Goal: Task Accomplishment & Management: Complete application form

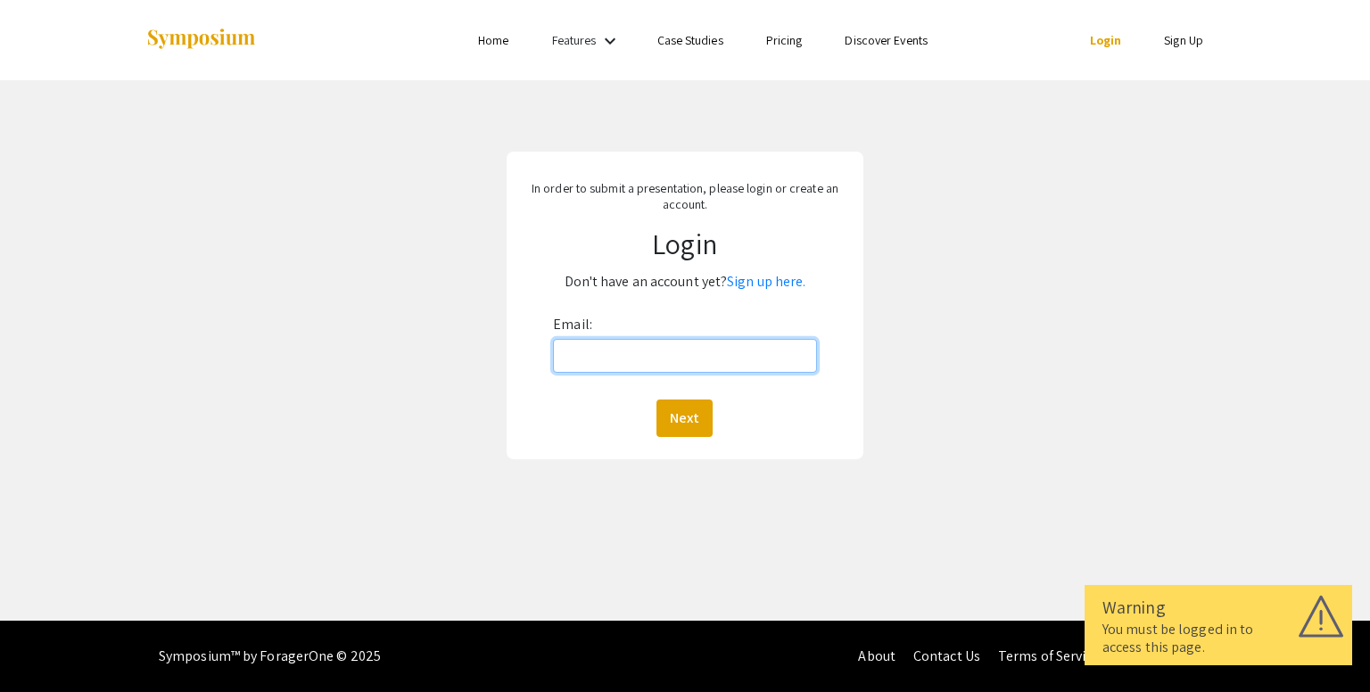
click at [611, 358] on input "Email:" at bounding box center [684, 356] width 263 height 34
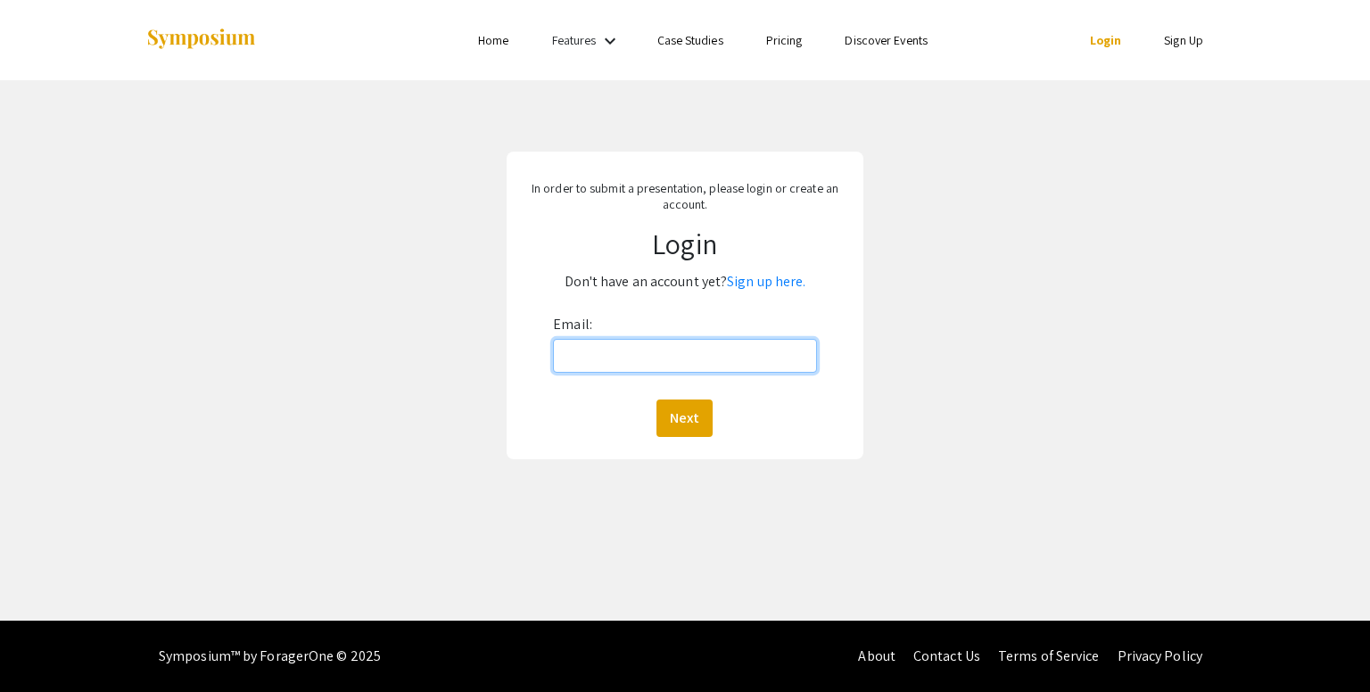
type input "[EMAIL_ADDRESS][DOMAIN_NAME]"
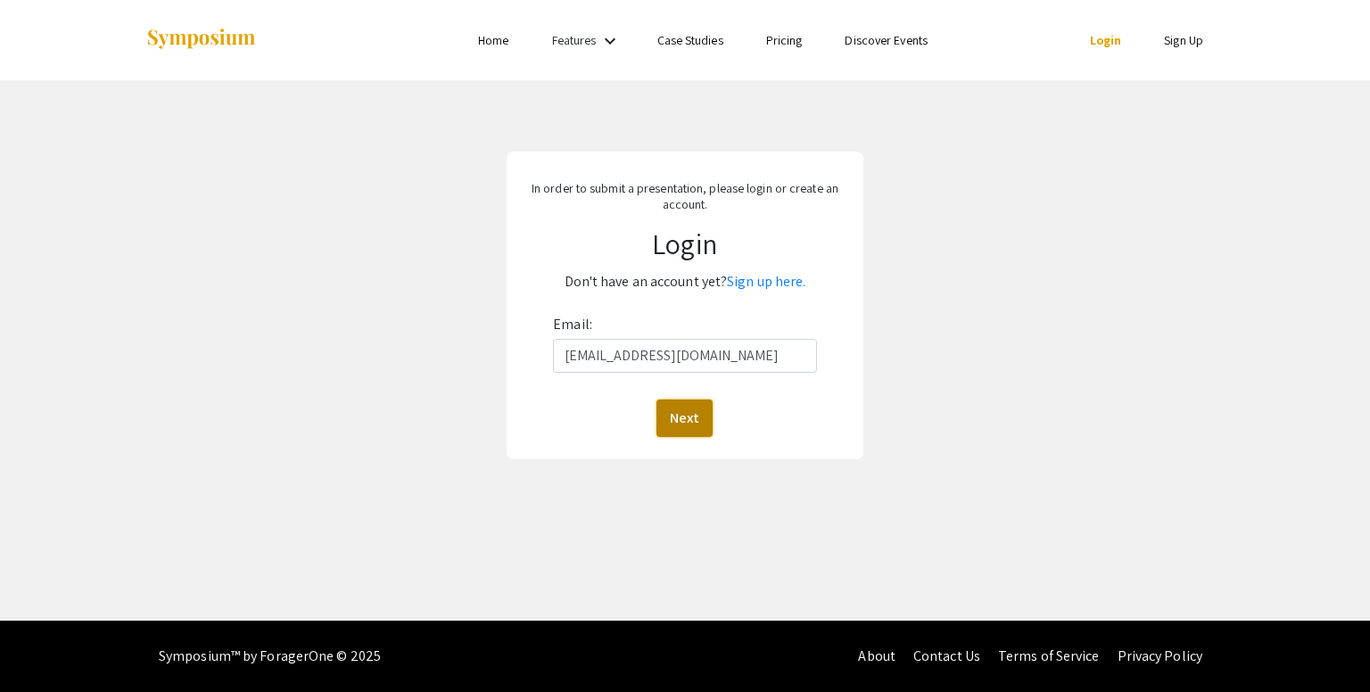
click at [697, 414] on button "Next" at bounding box center [684, 418] width 56 height 37
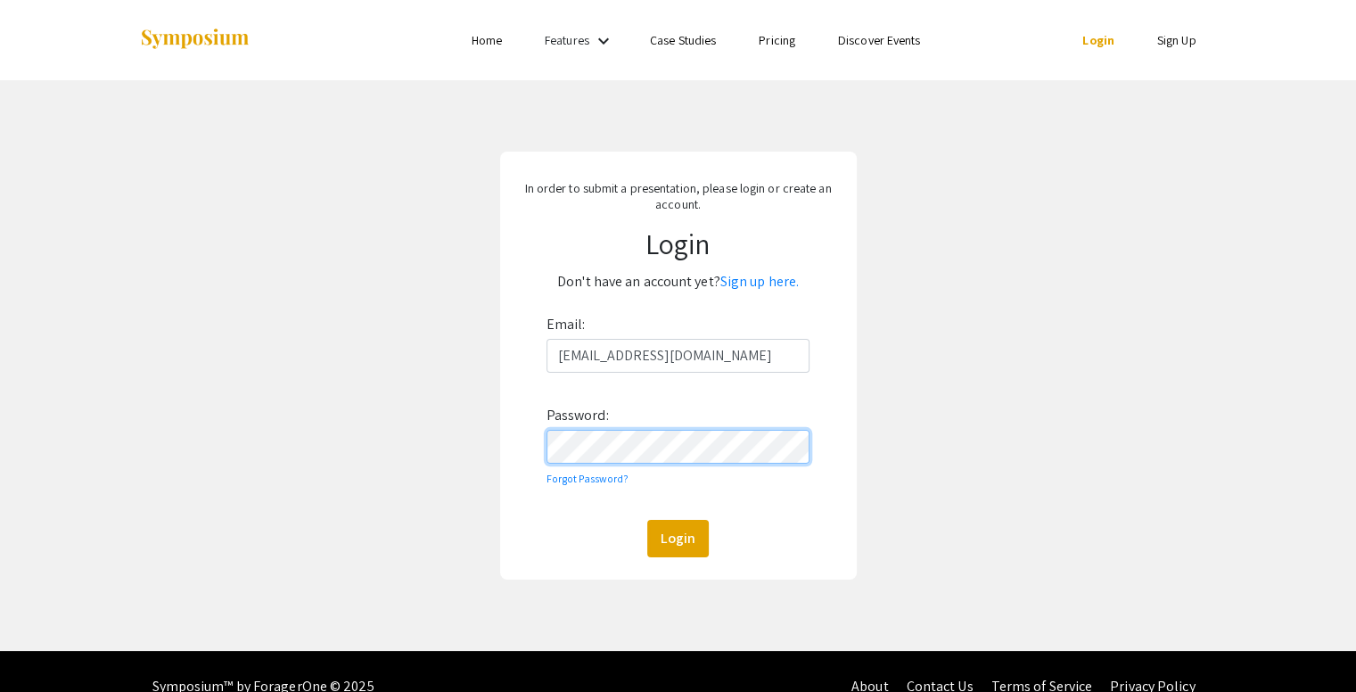
click at [647, 520] on button "Login" at bounding box center [678, 538] width 62 height 37
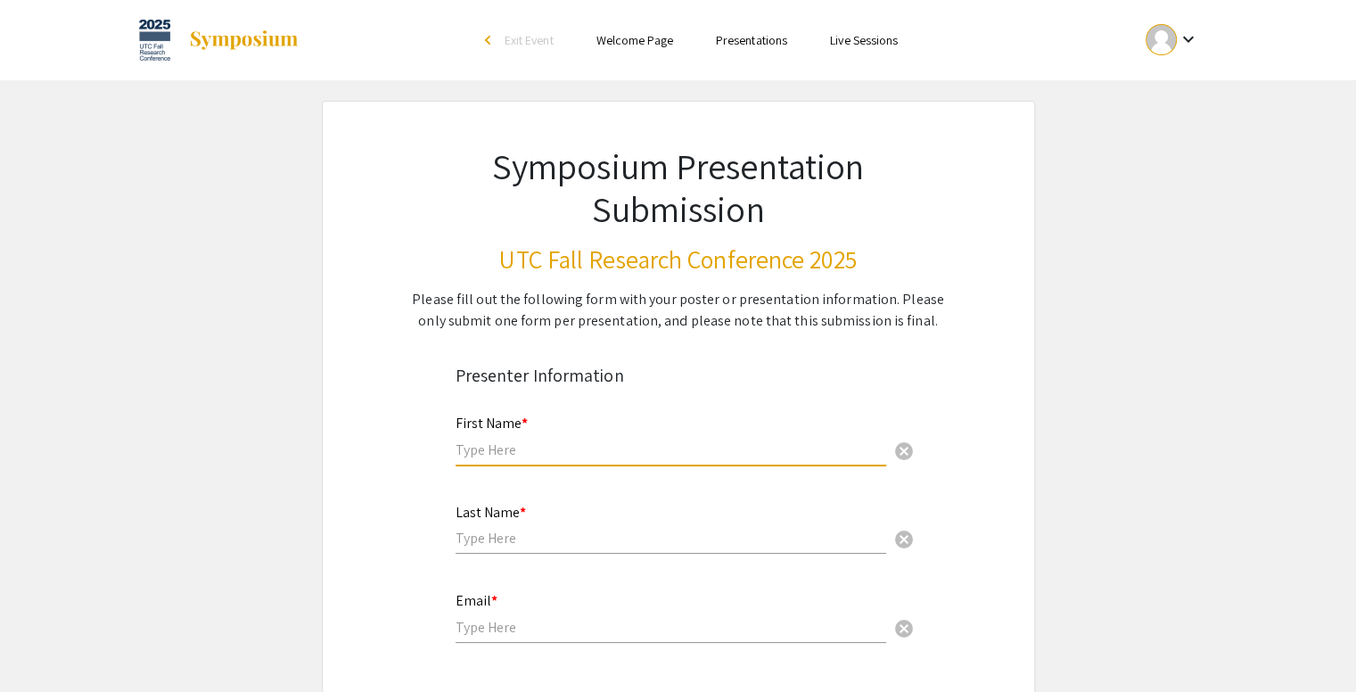
click at [590, 454] on input "text" at bounding box center [671, 450] width 431 height 19
type input "[PERSON_NAME]"
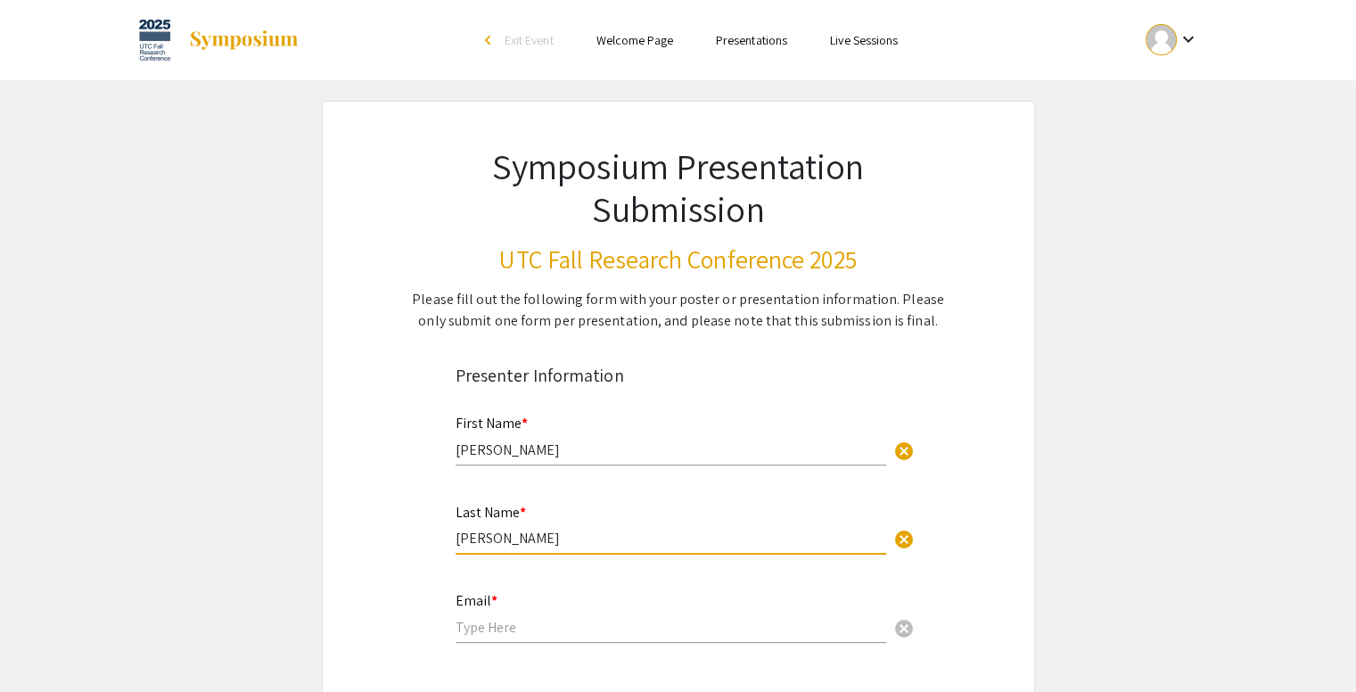
type input "[PERSON_NAME]"
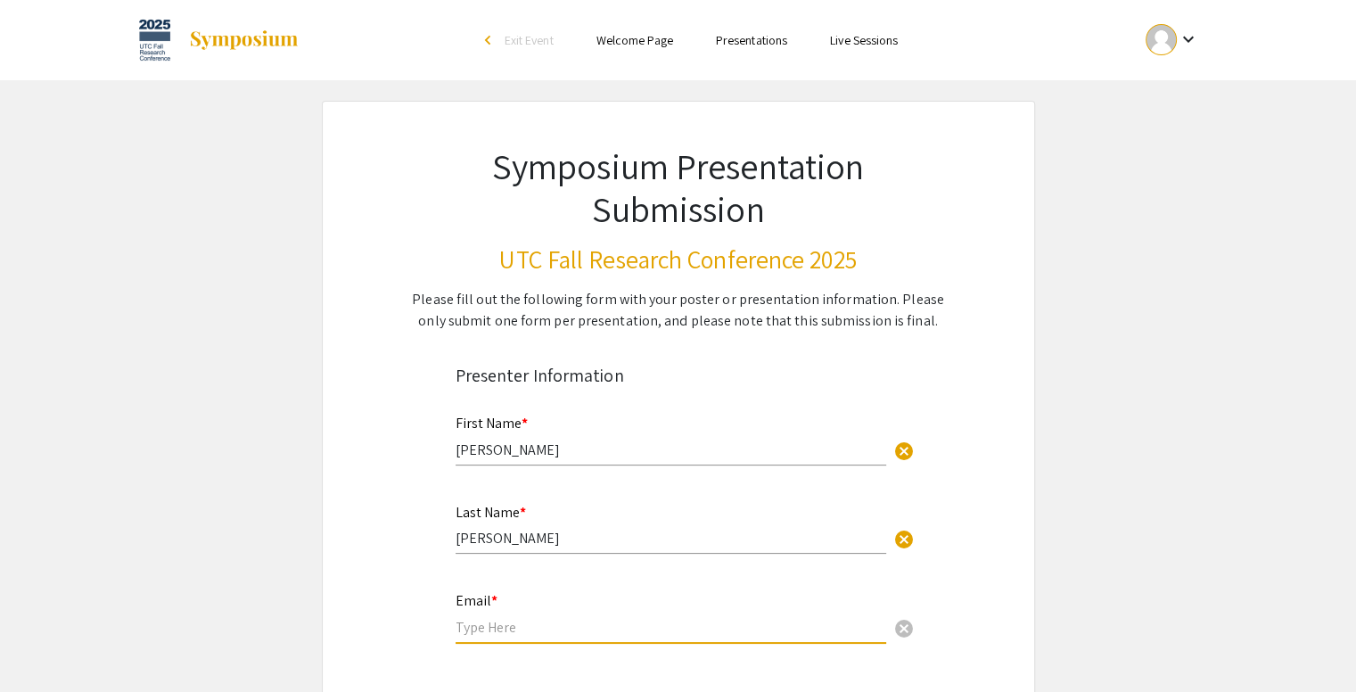
click at [501, 636] on div "Email * cancel" at bounding box center [671, 609] width 431 height 68
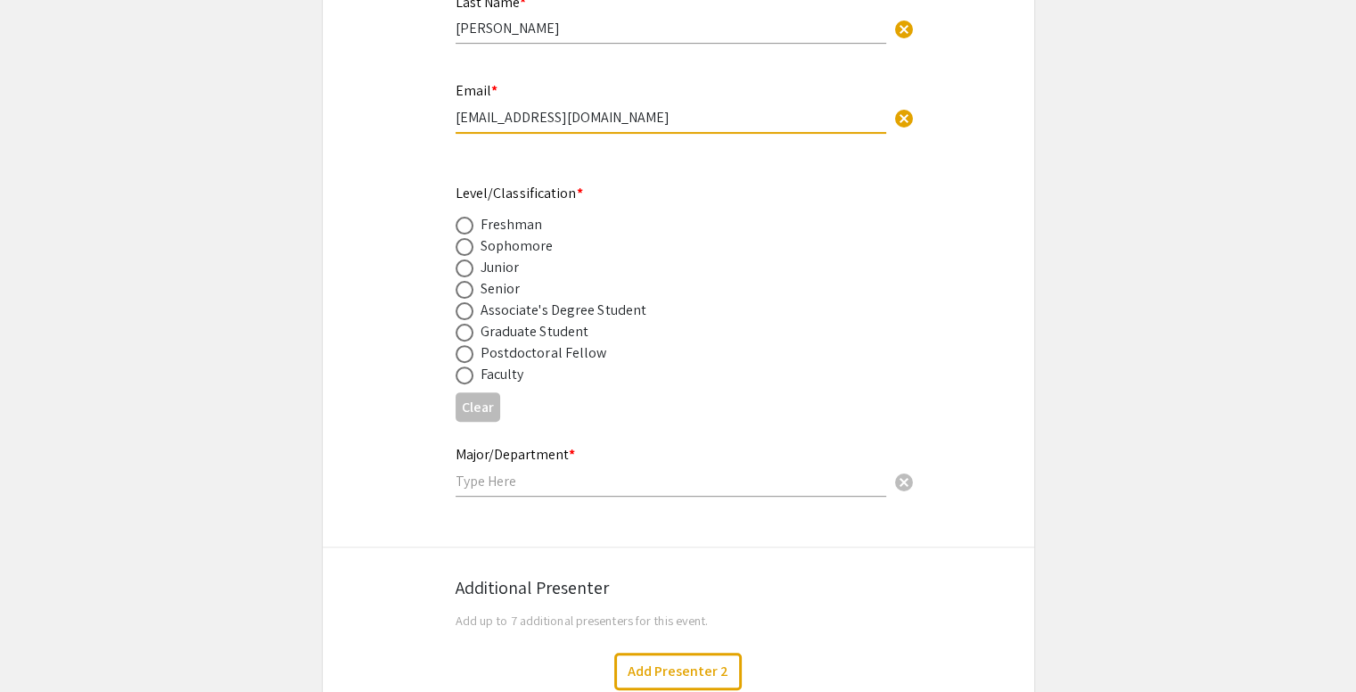
scroll to position [513, 0]
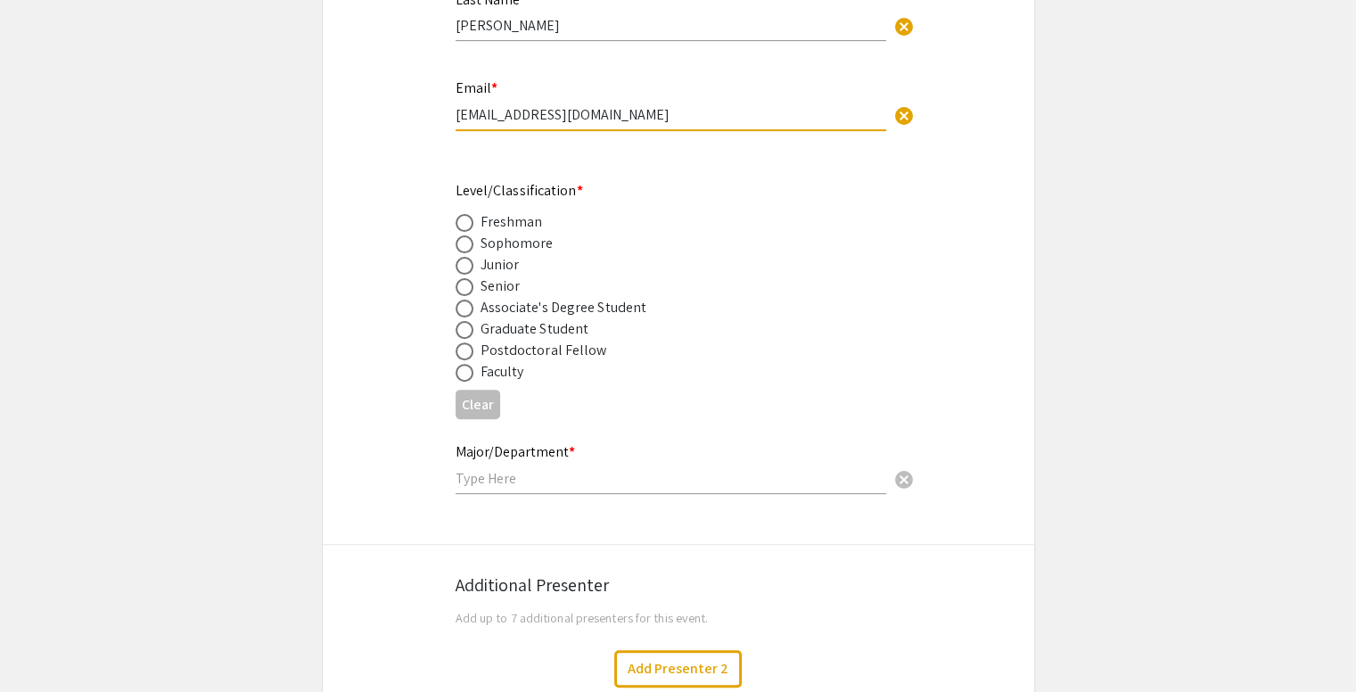
type input "[EMAIL_ADDRESS][DOMAIN_NAME]"
click at [463, 266] on span at bounding box center [465, 266] width 18 height 18
click at [463, 266] on input "radio" at bounding box center [465, 266] width 18 height 18
radio input "true"
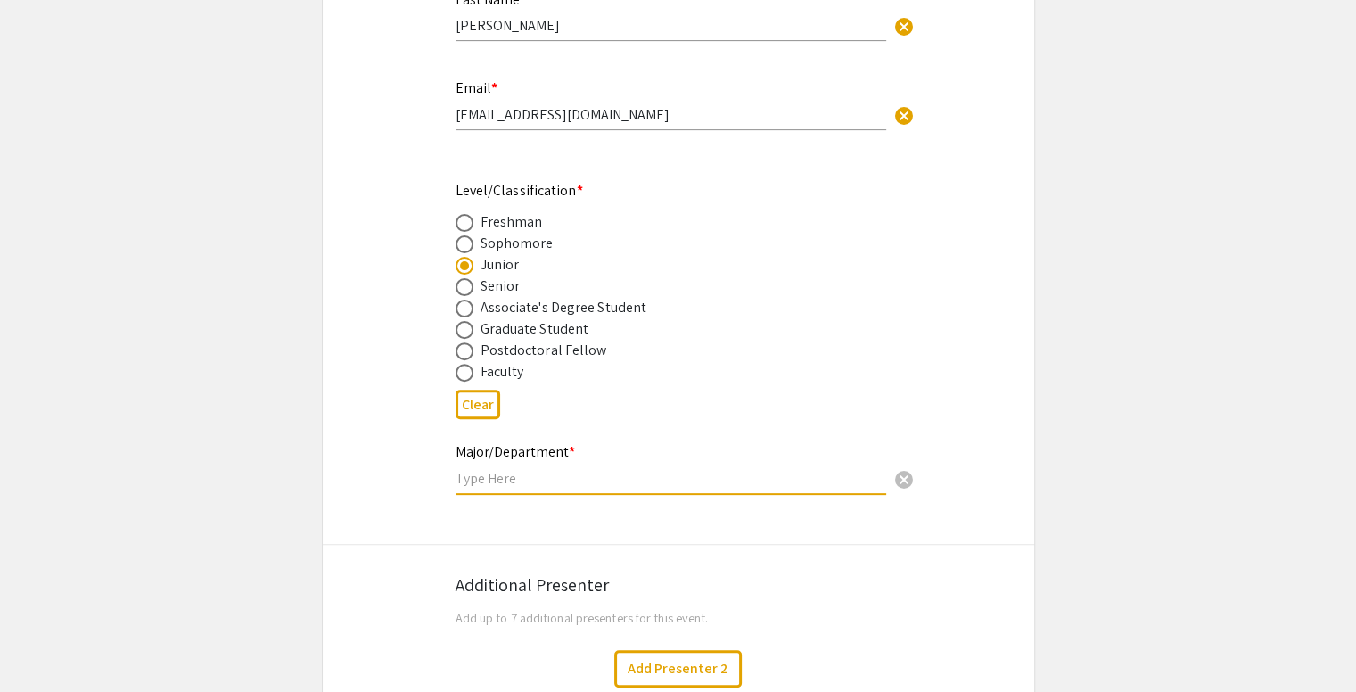
click at [546, 482] on input "text" at bounding box center [671, 478] width 431 height 19
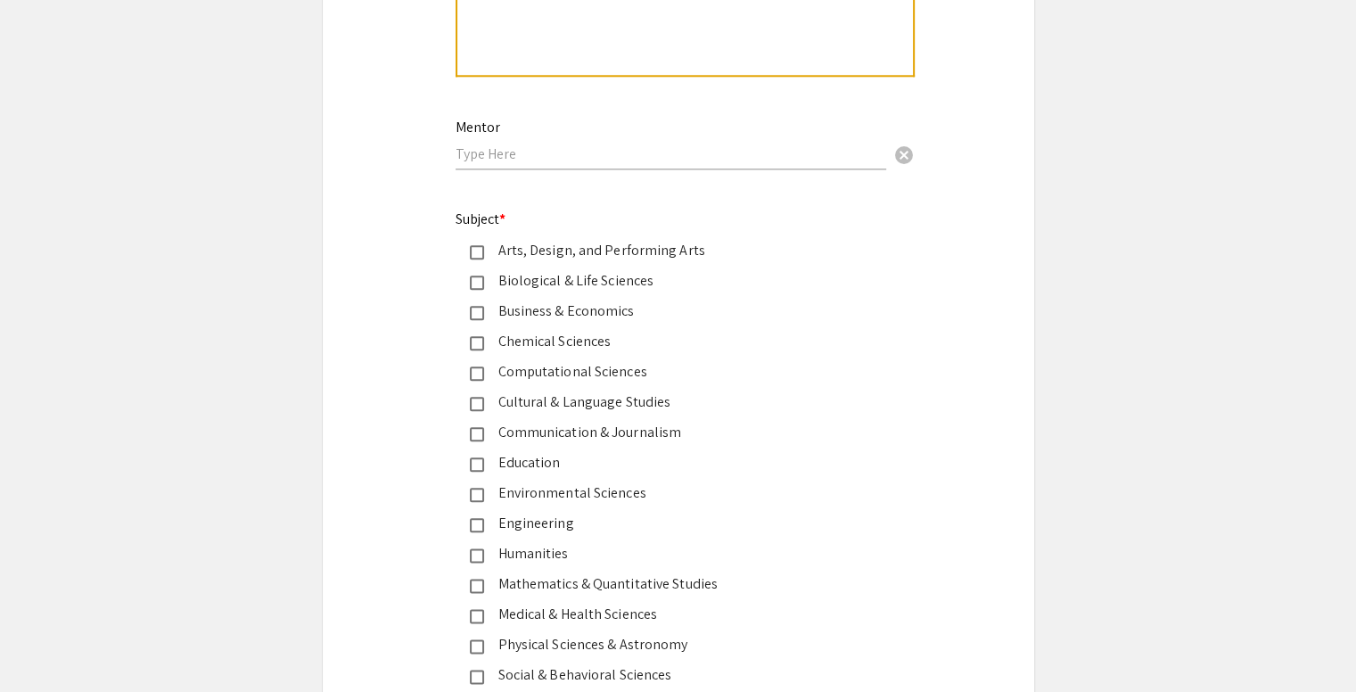
scroll to position [1963, 0]
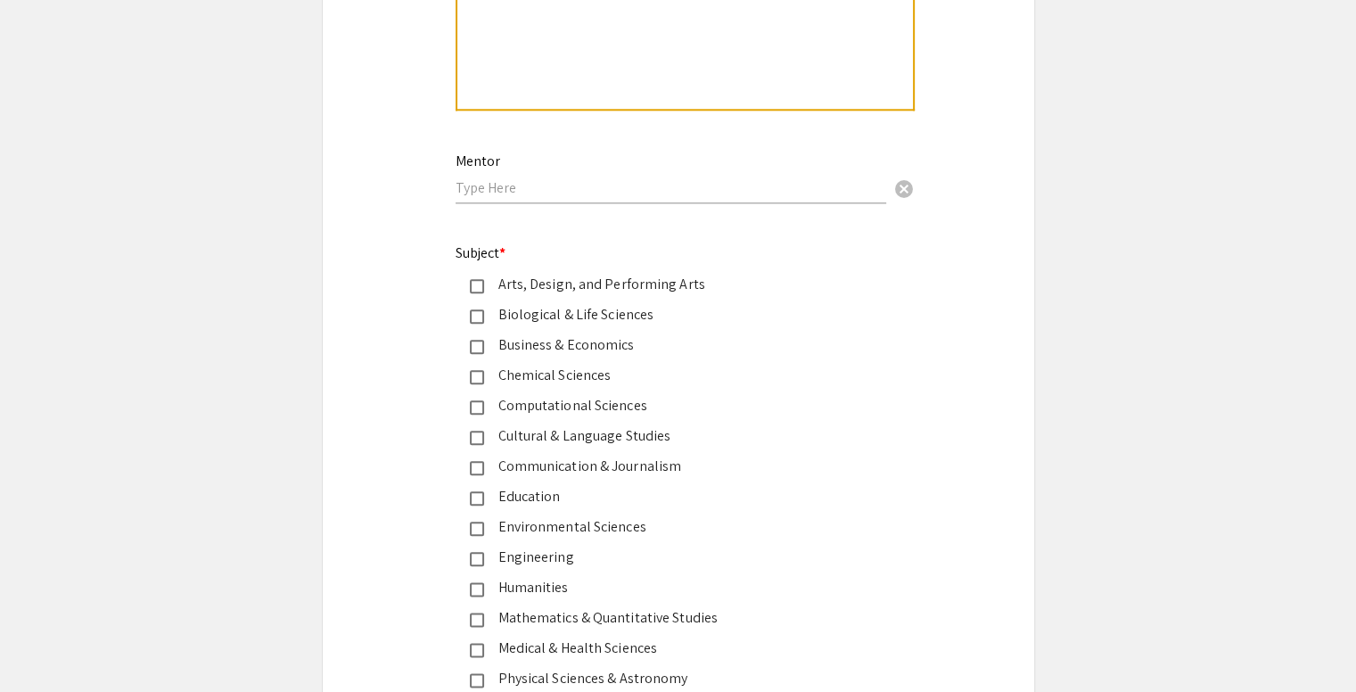
type input "Environmental Science"
click at [624, 186] on input "text" at bounding box center [671, 187] width 431 height 19
type input "[PERSON_NAME]"
click at [722, 516] on div "Environmental Sciences" at bounding box center [671, 526] width 375 height 21
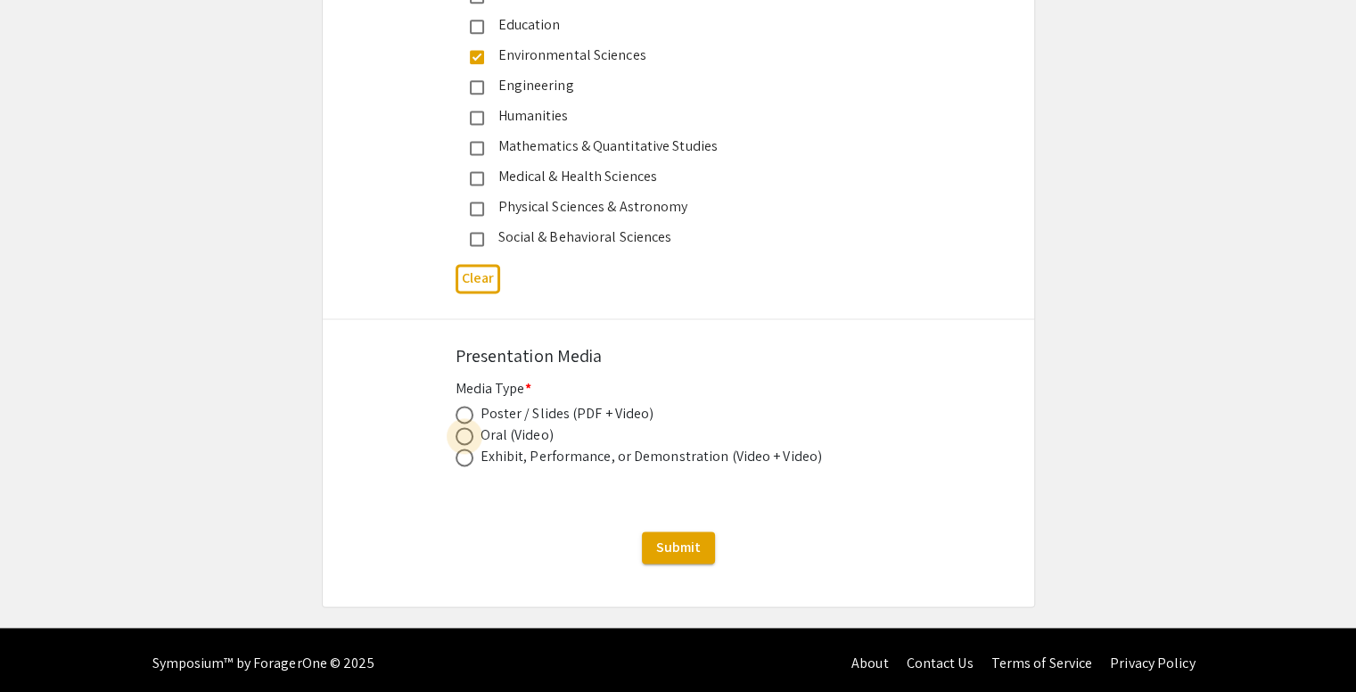
click at [461, 435] on span at bounding box center [465, 436] width 18 height 18
click at [461, 435] on input "radio" at bounding box center [465, 436] width 18 height 18
radio input "true"
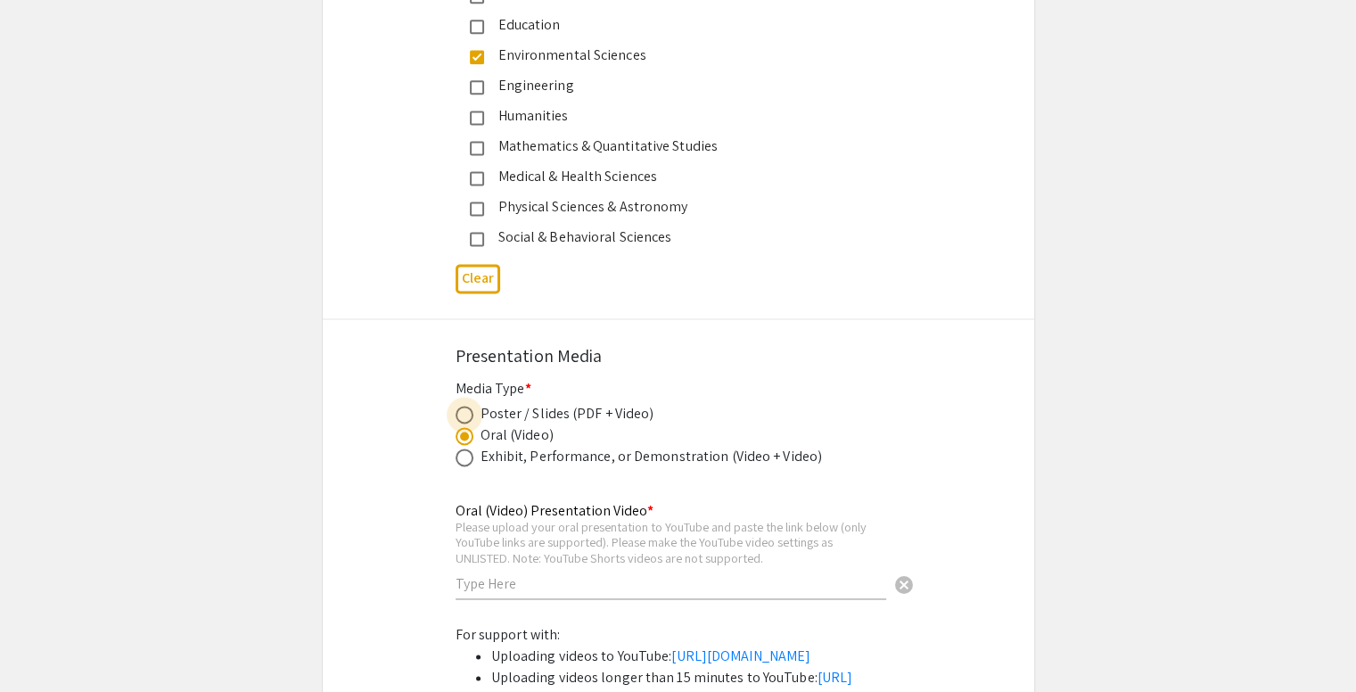
click at [461, 411] on span at bounding box center [465, 415] width 18 height 18
click at [461, 411] on input "radio" at bounding box center [465, 415] width 18 height 18
radio input "true"
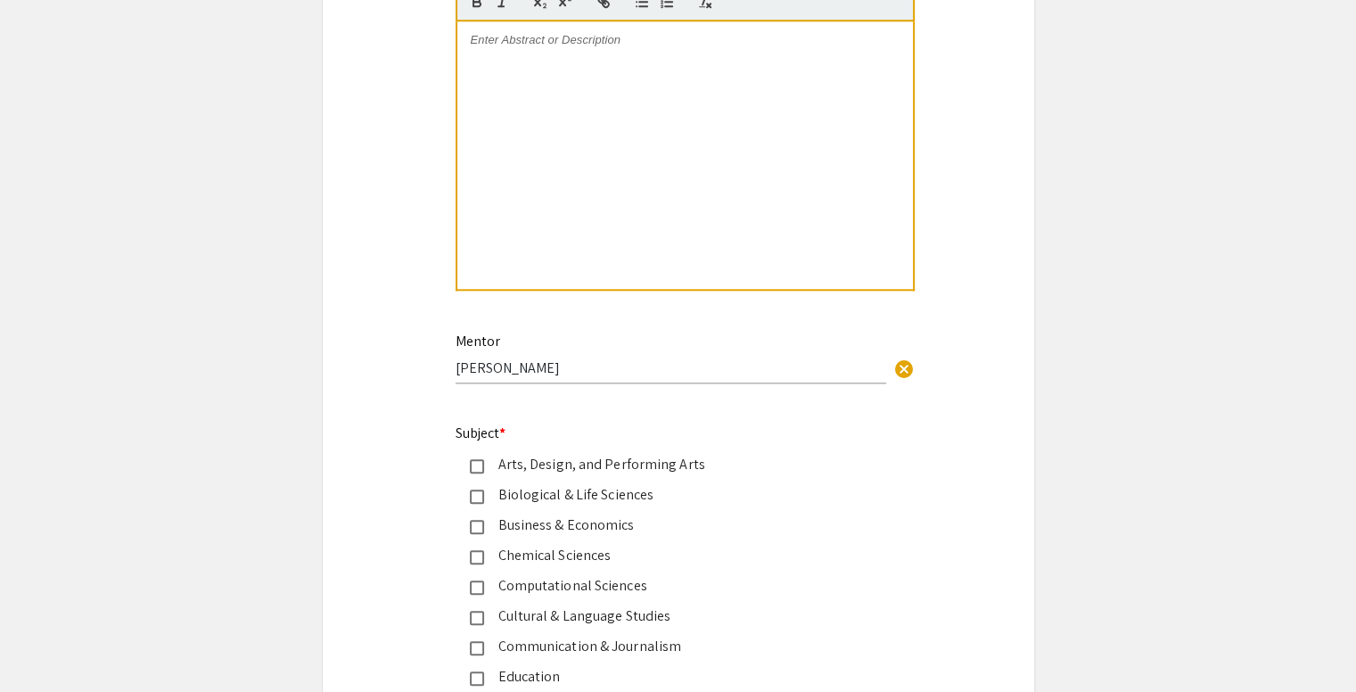
scroll to position [1177, 0]
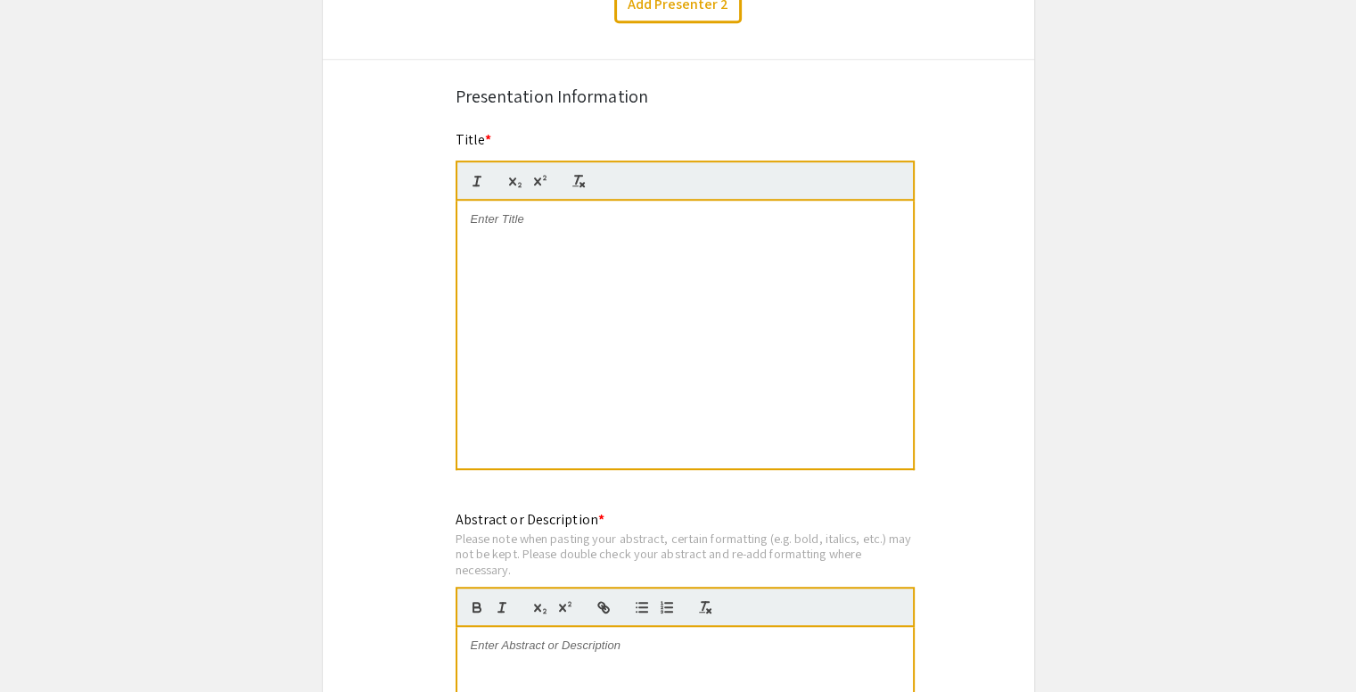
click at [632, 222] on p at bounding box center [685, 219] width 429 height 16
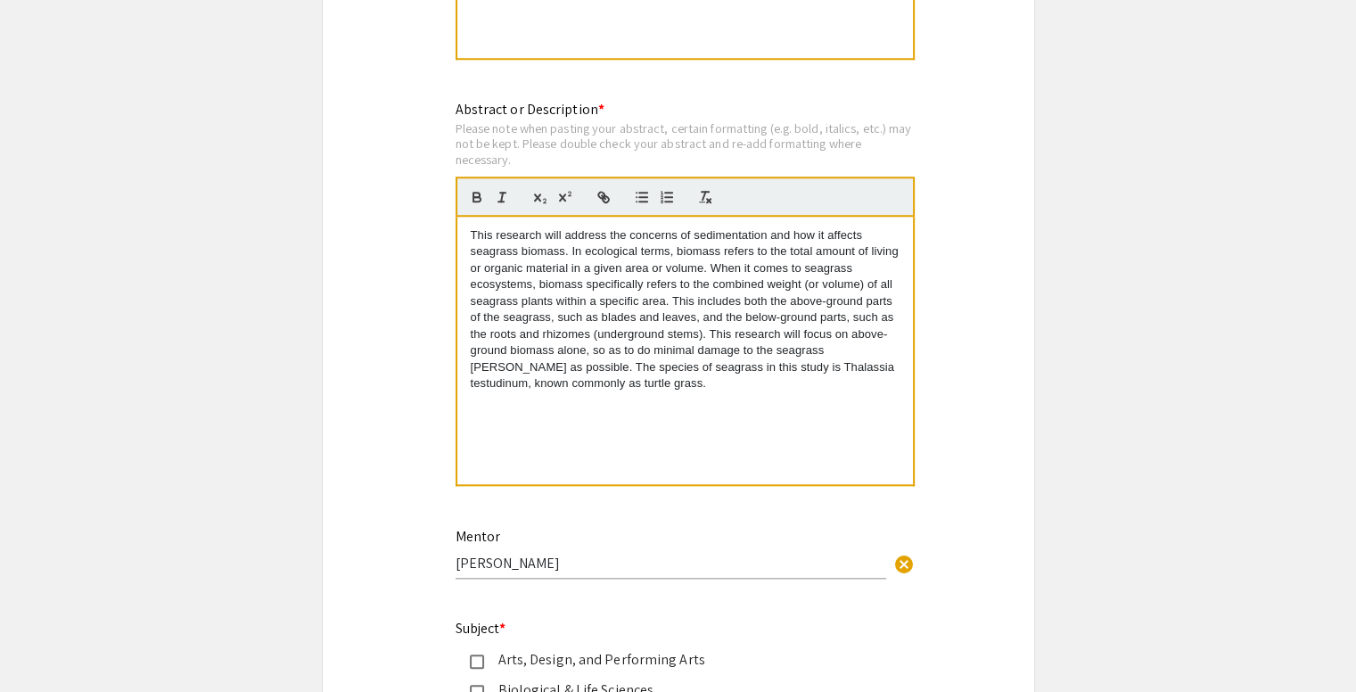
click at [738, 367] on p "This research will address the concerns of sedimentation and how it affects sea…" at bounding box center [685, 309] width 429 height 165
click at [502, 193] on line "button" at bounding box center [502, 197] width 2 height 9
click at [738, 438] on div "This research will address the concerns of sedimentation and how it affects sea…" at bounding box center [685, 351] width 456 height 268
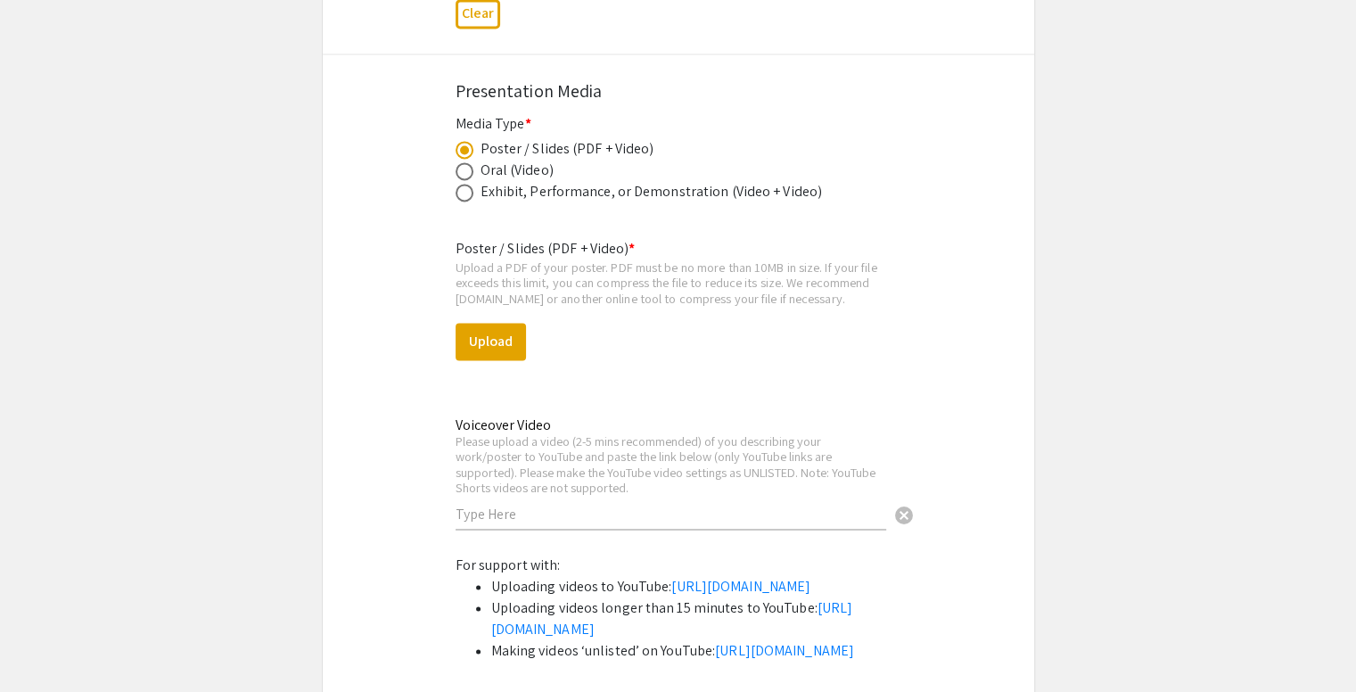
scroll to position [2711, 0]
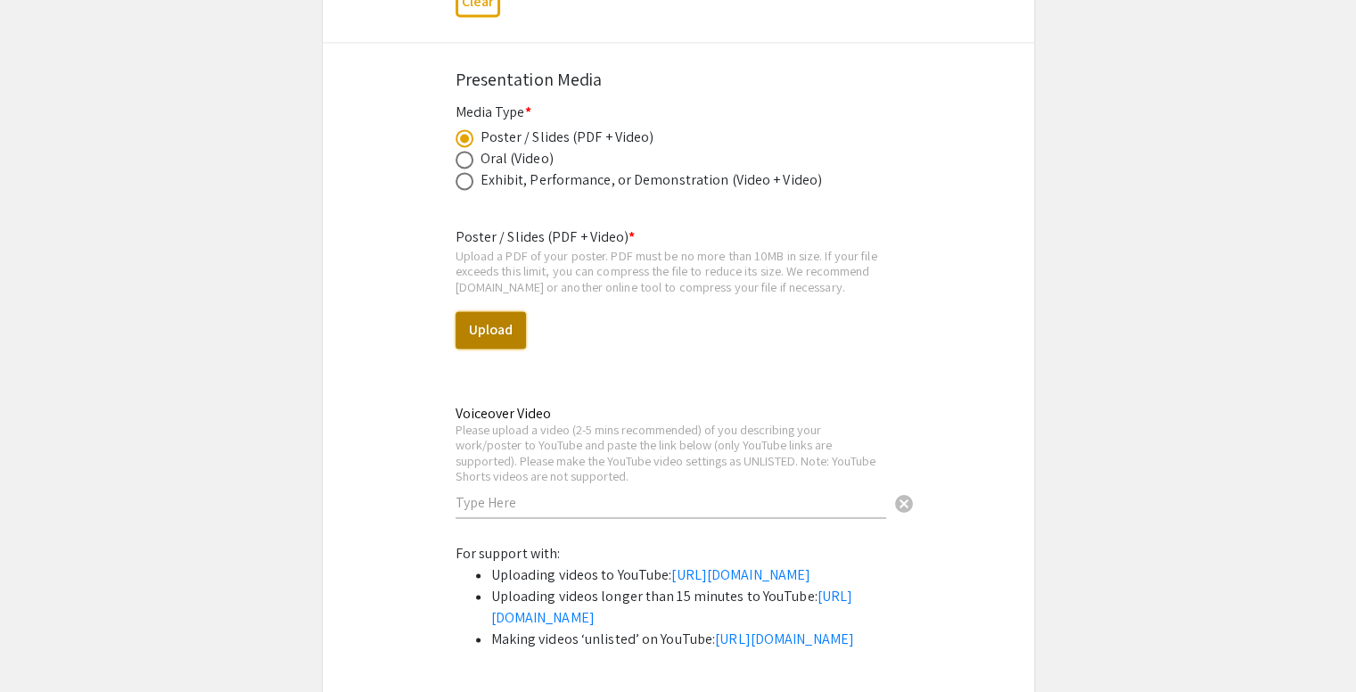
click at [492, 327] on button "Upload" at bounding box center [491, 329] width 70 height 37
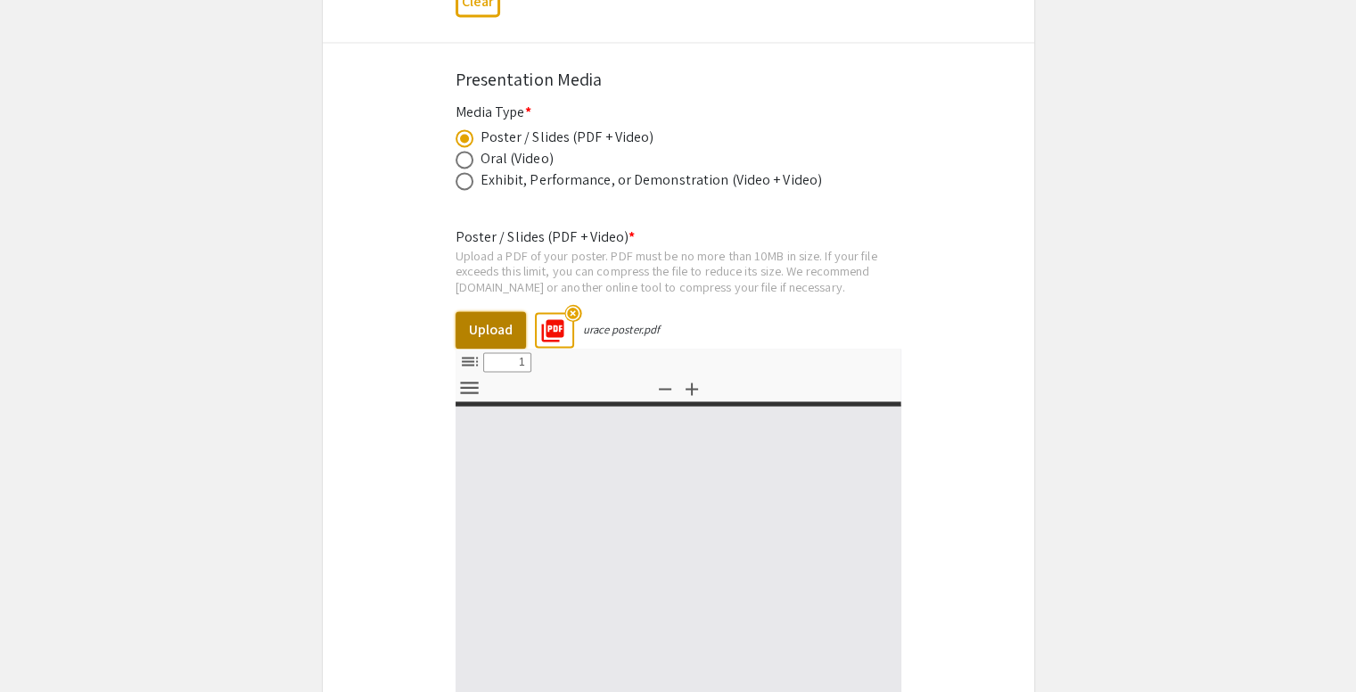
select select "custom"
type input "0"
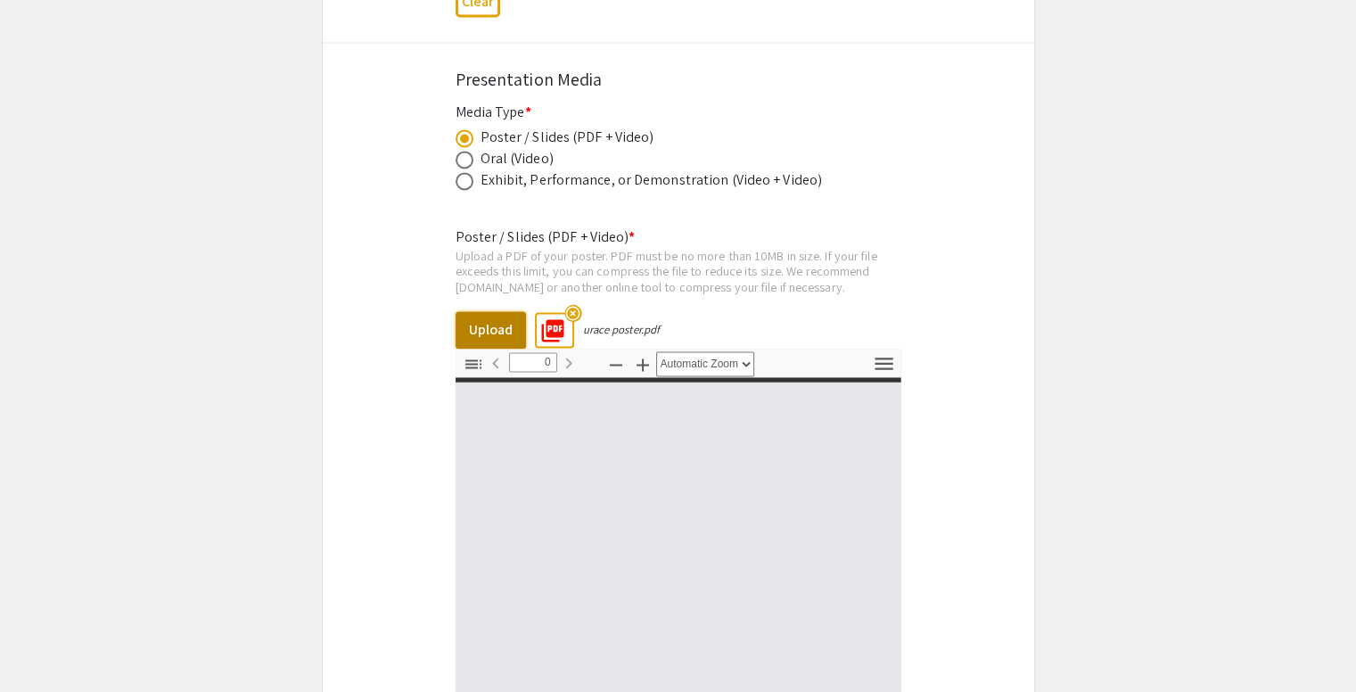
select select "custom"
type input "1"
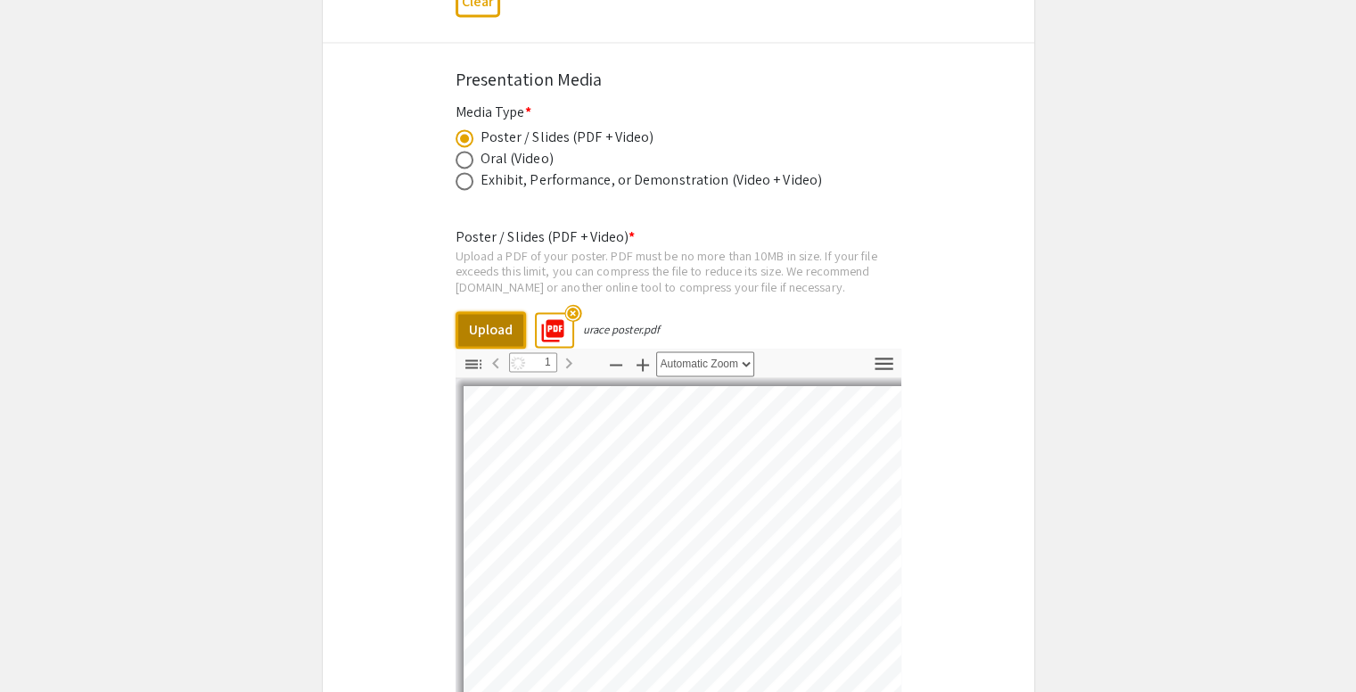
select select "auto"
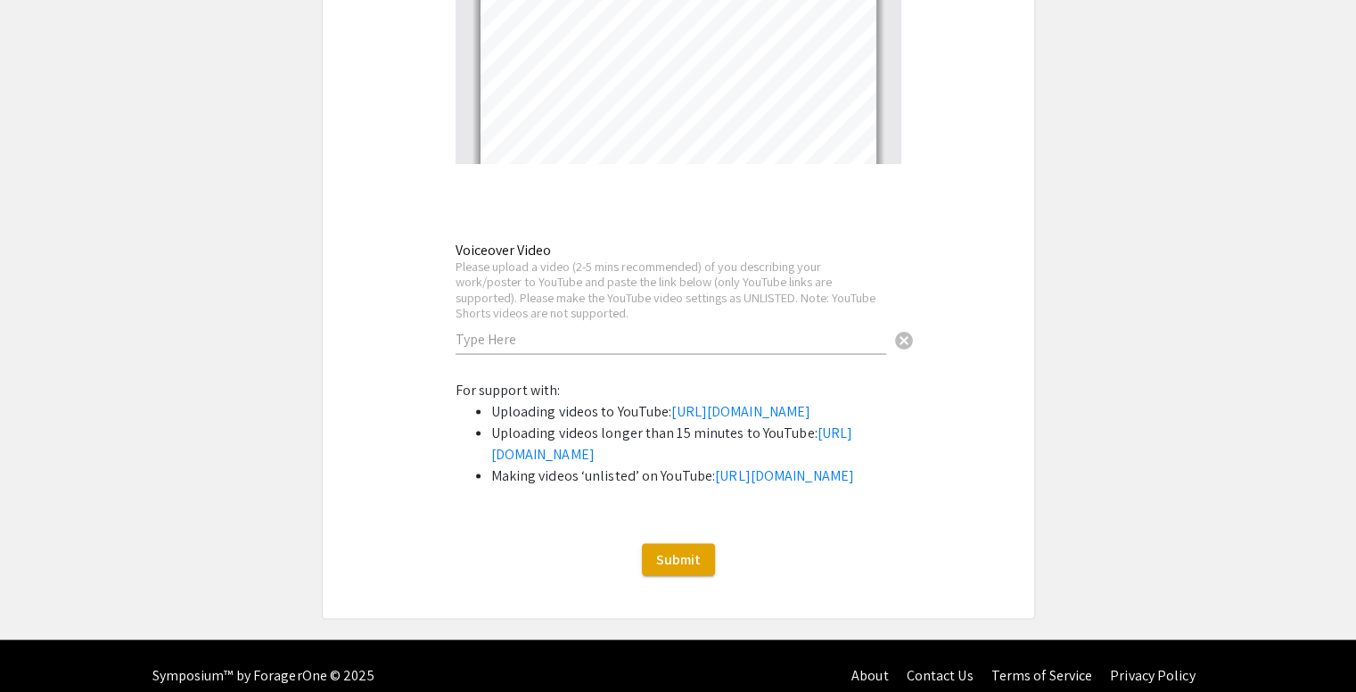
scroll to position [3351, 0]
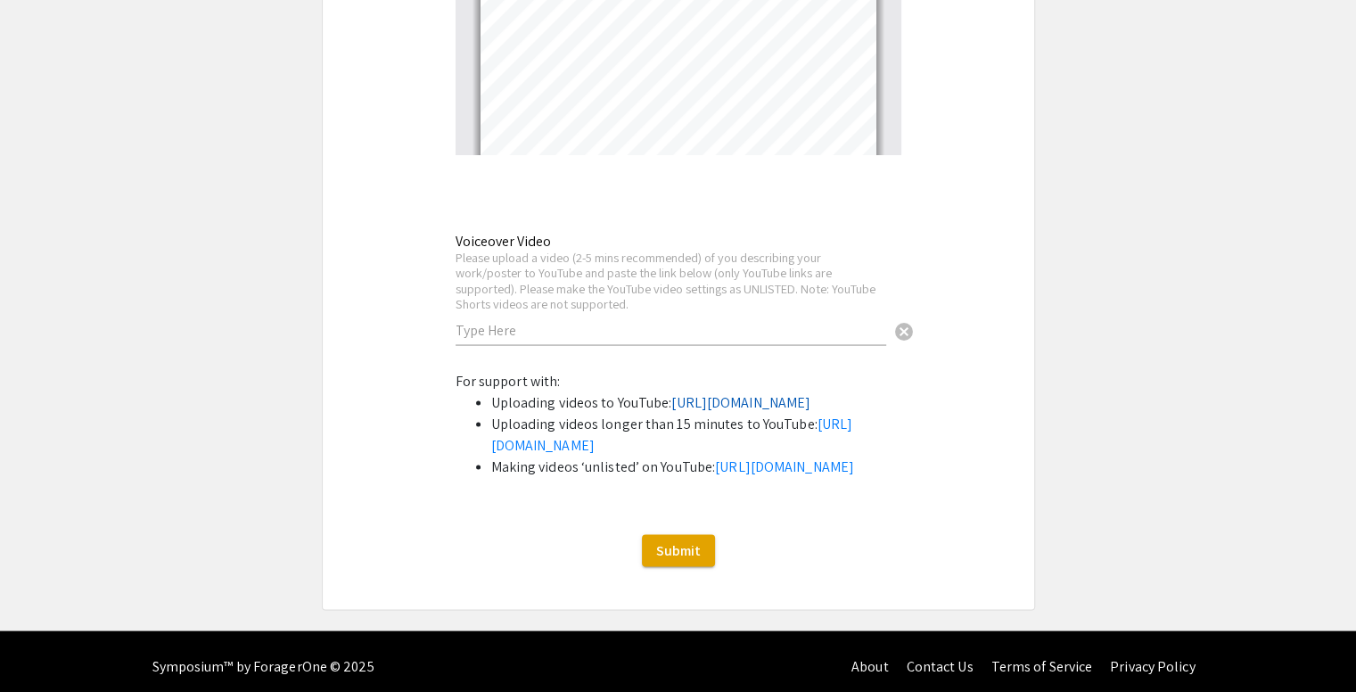
click at [671, 411] on link "[URL][DOMAIN_NAME]" at bounding box center [740, 401] width 139 height 19
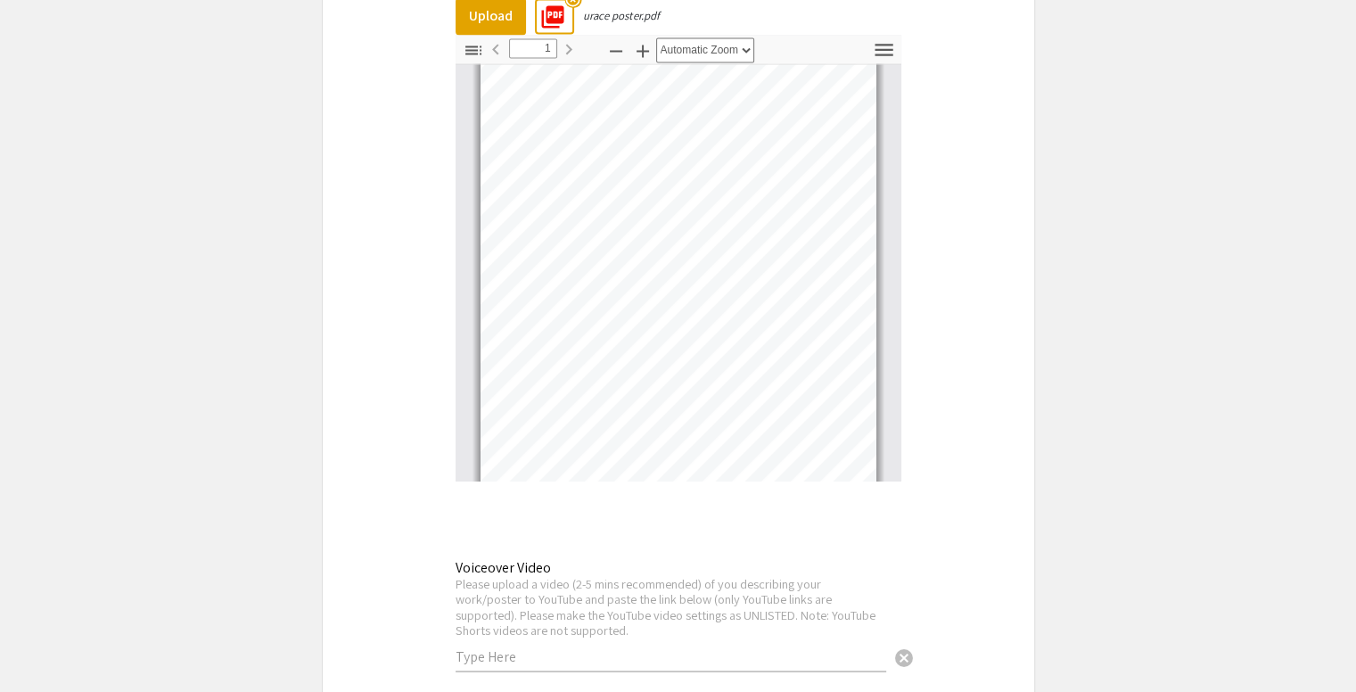
scroll to position [2419, 0]
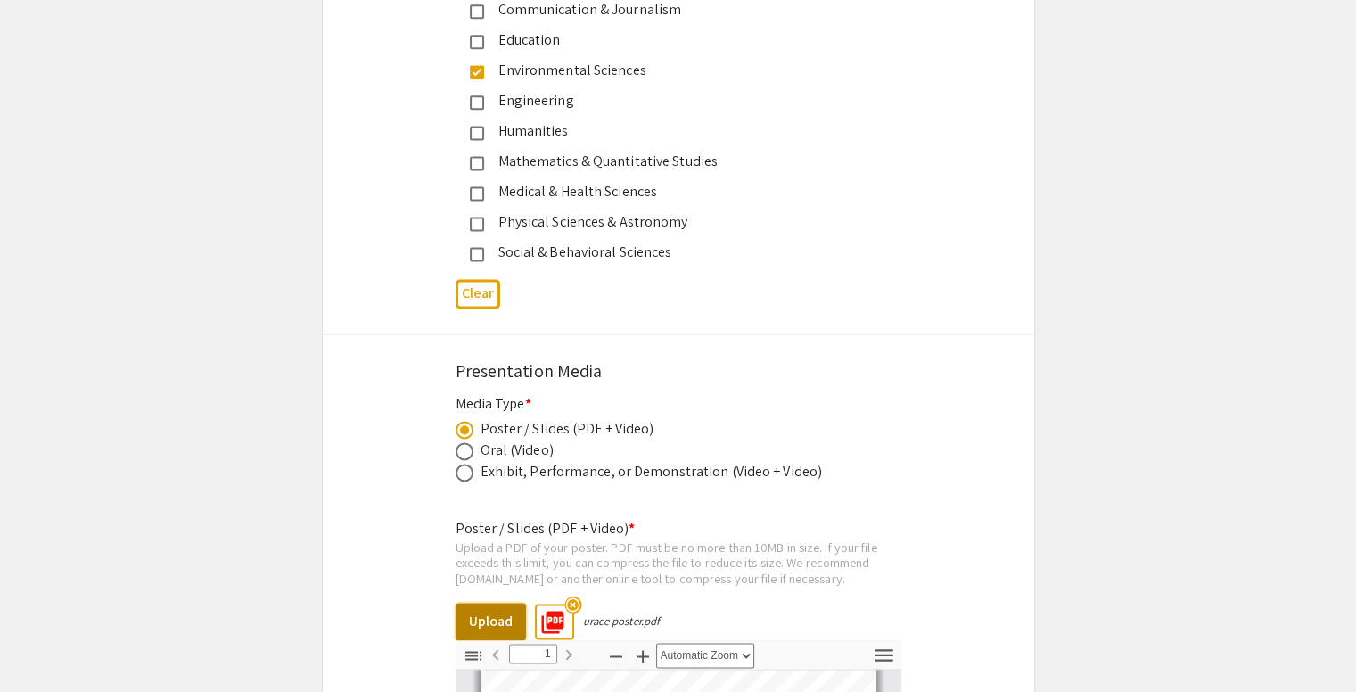
click at [481, 624] on button "Upload" at bounding box center [491, 621] width 70 height 37
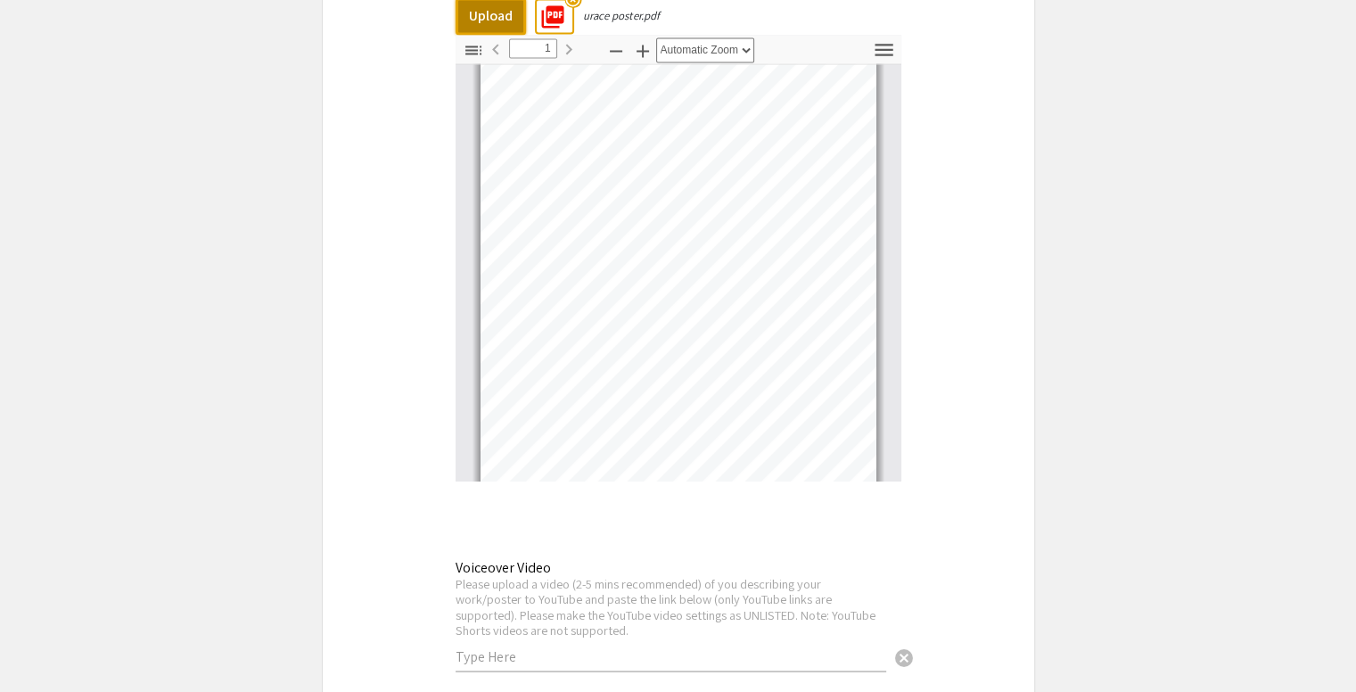
scroll to position [3460, 0]
